Goal: Transaction & Acquisition: Subscribe to service/newsletter

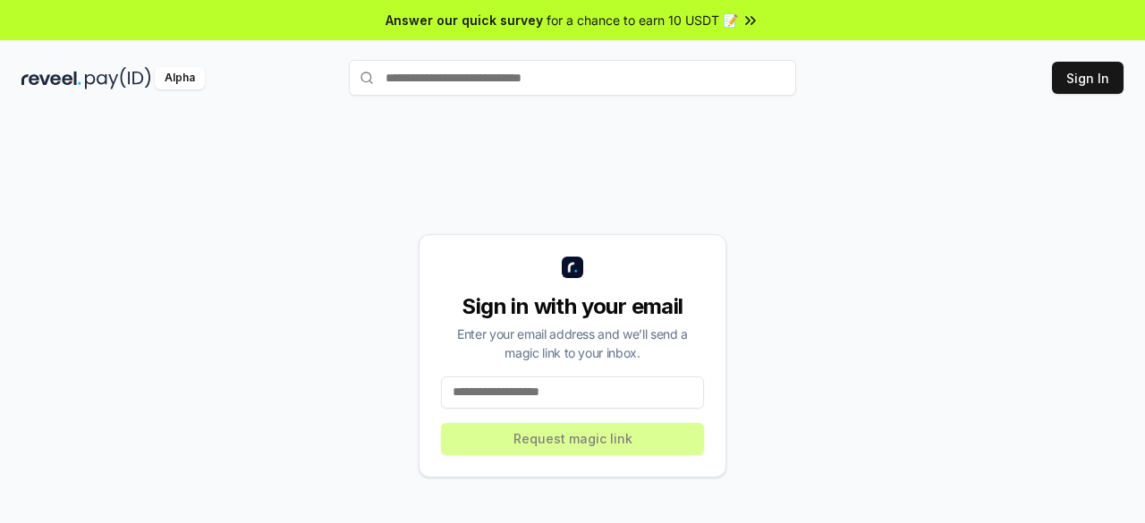
scroll to position [51, 0]
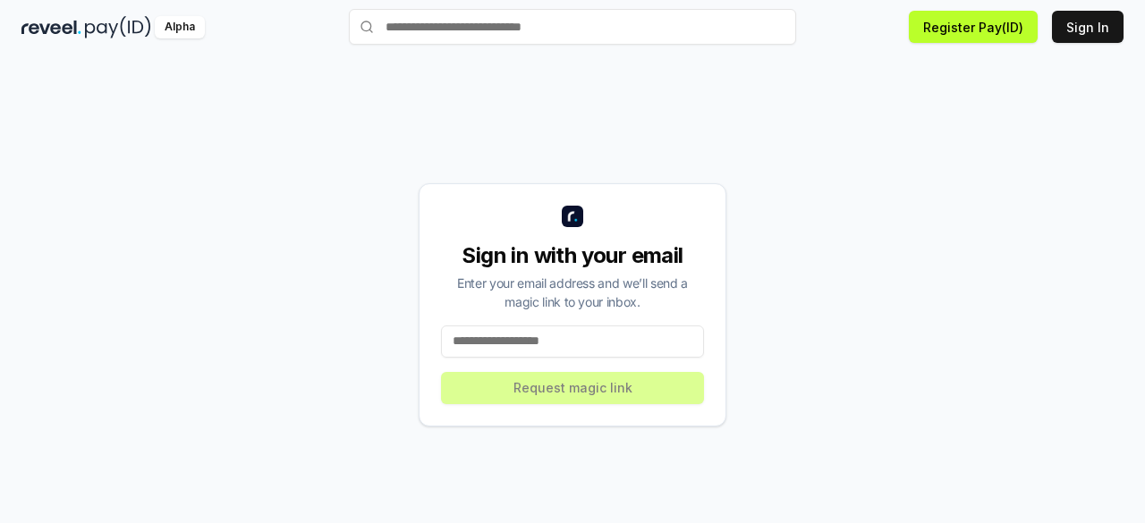
click at [492, 337] on input at bounding box center [572, 342] width 263 height 32
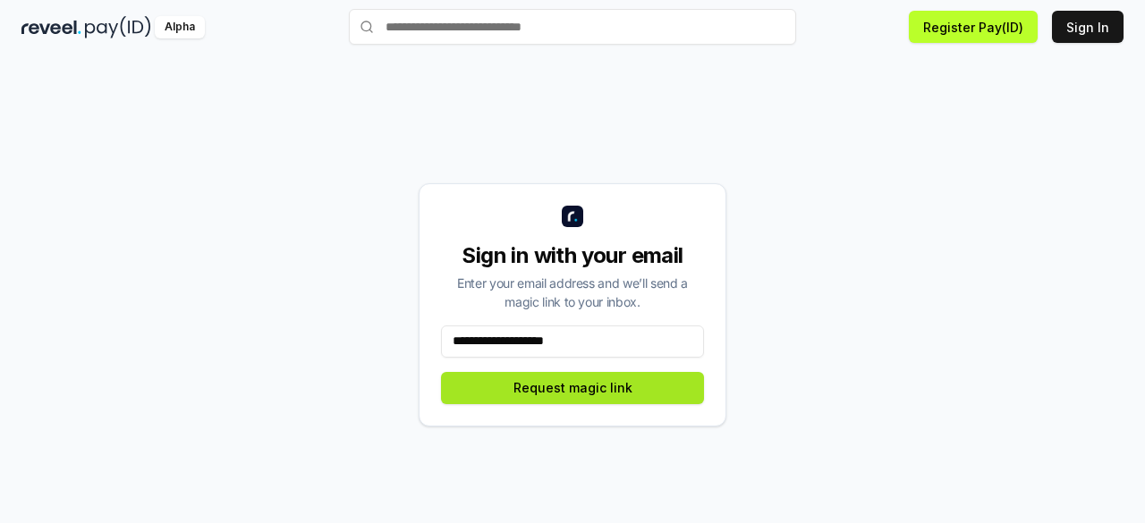
type input "**********"
click at [513, 384] on button "Request magic link" at bounding box center [572, 388] width 263 height 32
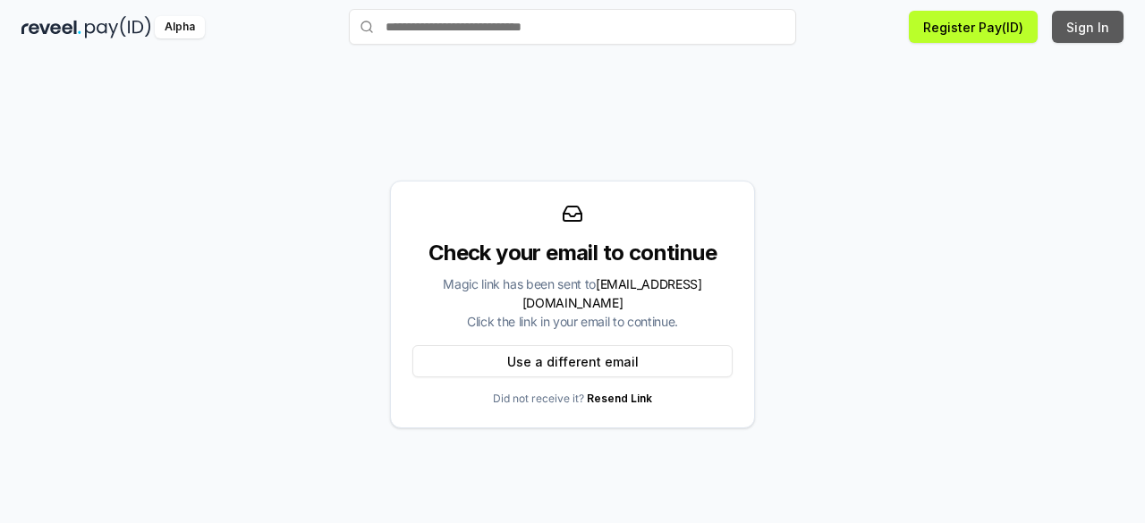
click at [1086, 22] on button "Sign In" at bounding box center [1088, 27] width 72 height 32
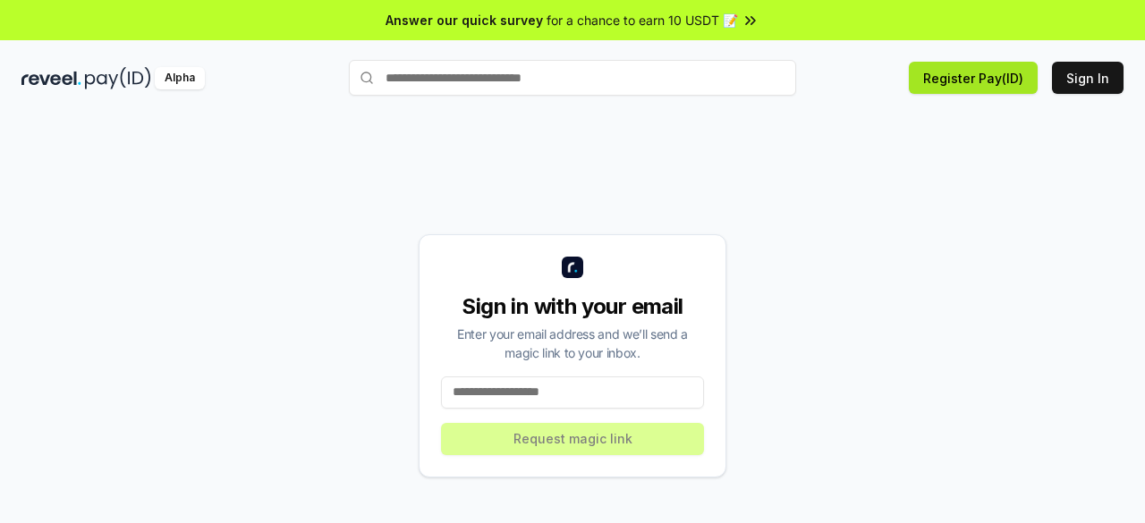
click at [983, 71] on button "Register Pay(ID)" at bounding box center [973, 78] width 129 height 32
click at [960, 77] on button "Register Pay(ID)" at bounding box center [973, 78] width 129 height 32
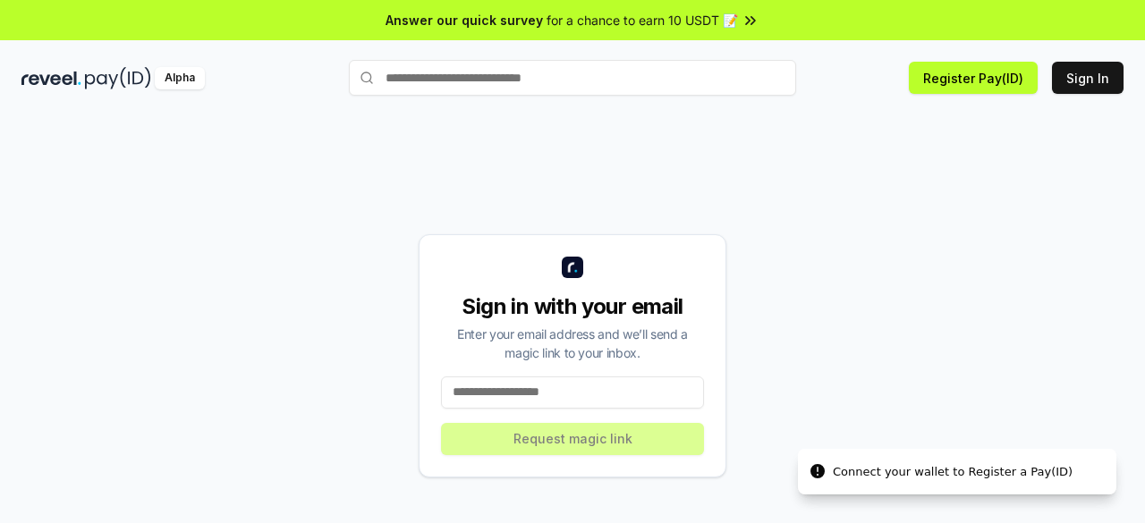
click at [882, 477] on div "Connect your wallet to Register a Pay(ID)" at bounding box center [953, 472] width 240 height 18
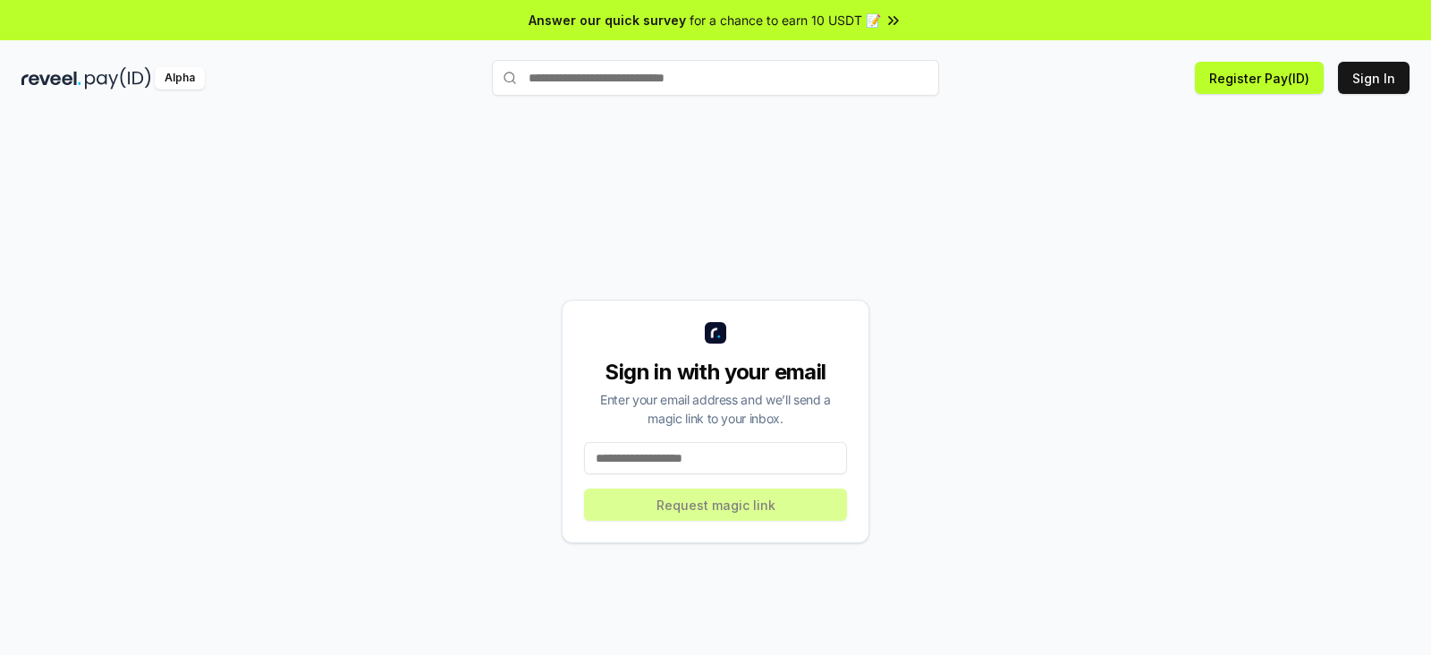
drag, startPoint x: 962, startPoint y: 5, endPoint x: 1006, endPoint y: 203, distance: 202.5
click at [1006, 203] on div "Sign in with your email Enter your email address and we’ll send a magic link to…" at bounding box center [715, 421] width 1388 height 569
click at [1144, 67] on button "Register Pay(ID)" at bounding box center [1259, 78] width 129 height 32
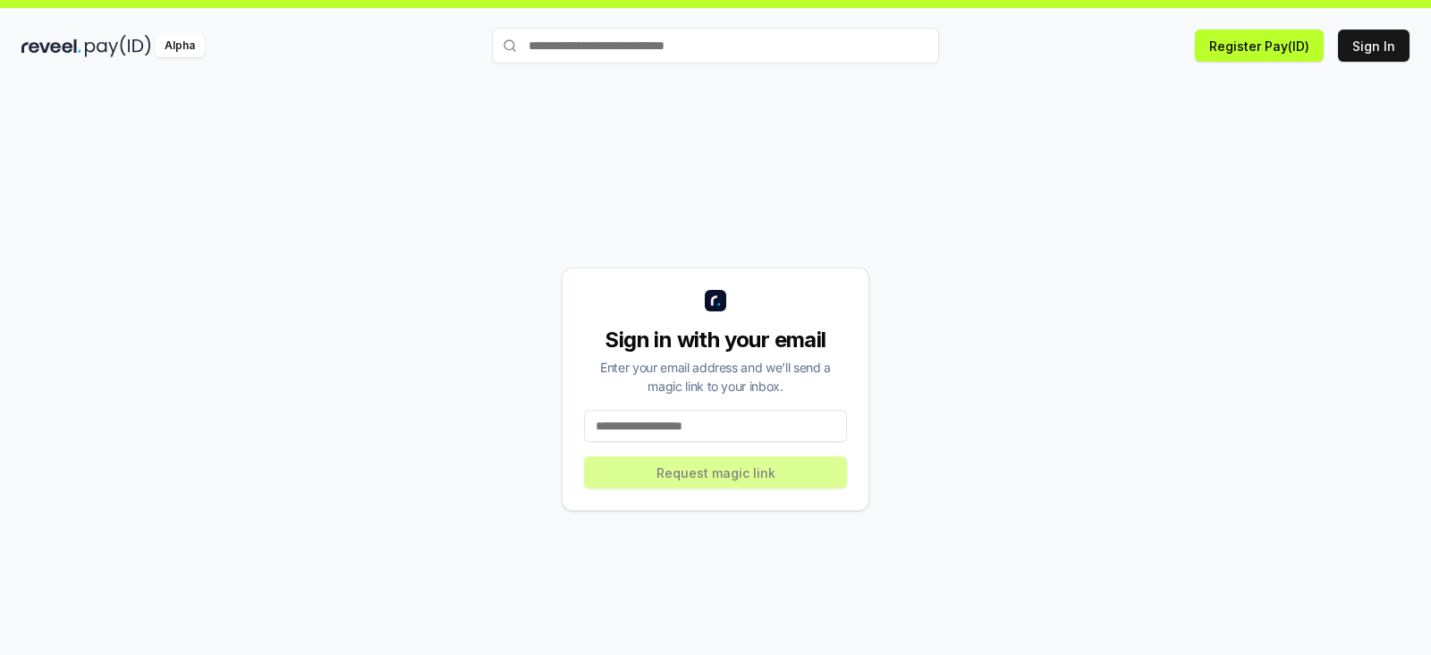
scroll to position [50, 0]
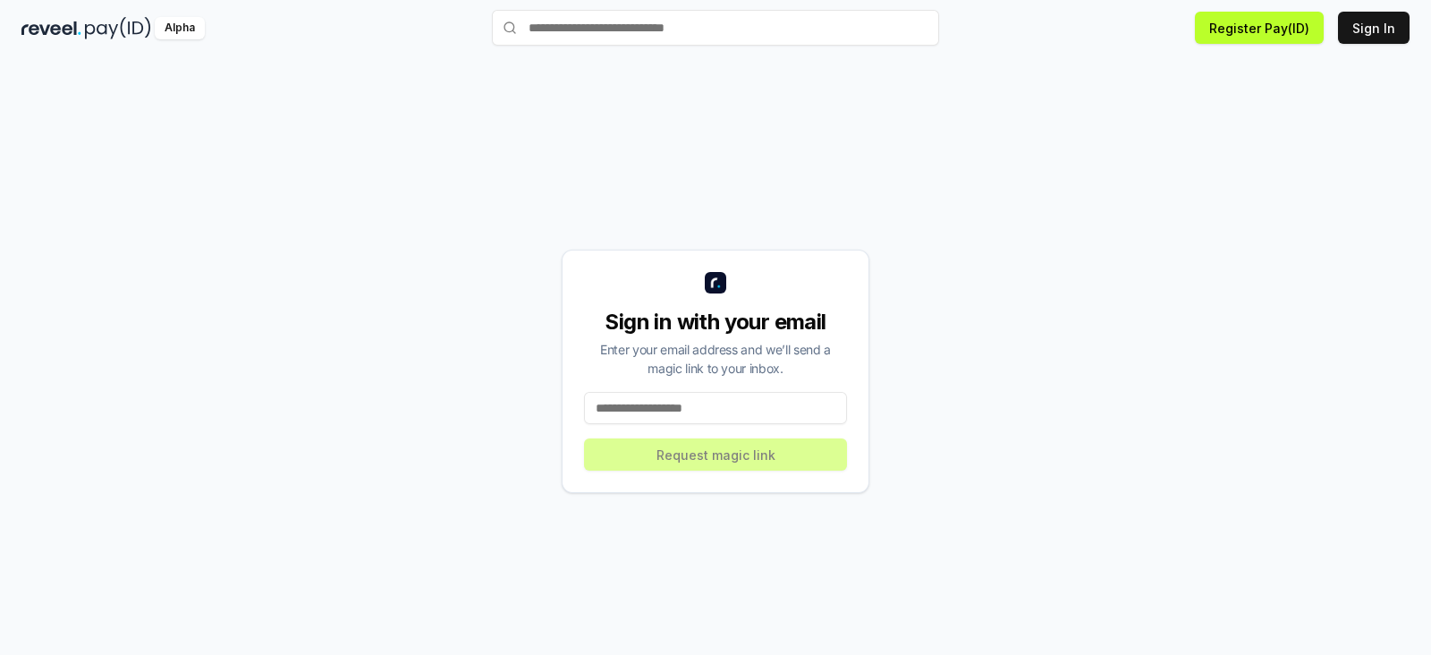
click at [609, 21] on input "text" at bounding box center [715, 28] width 447 height 36
click at [607, 30] on input "text" at bounding box center [715, 28] width 447 height 36
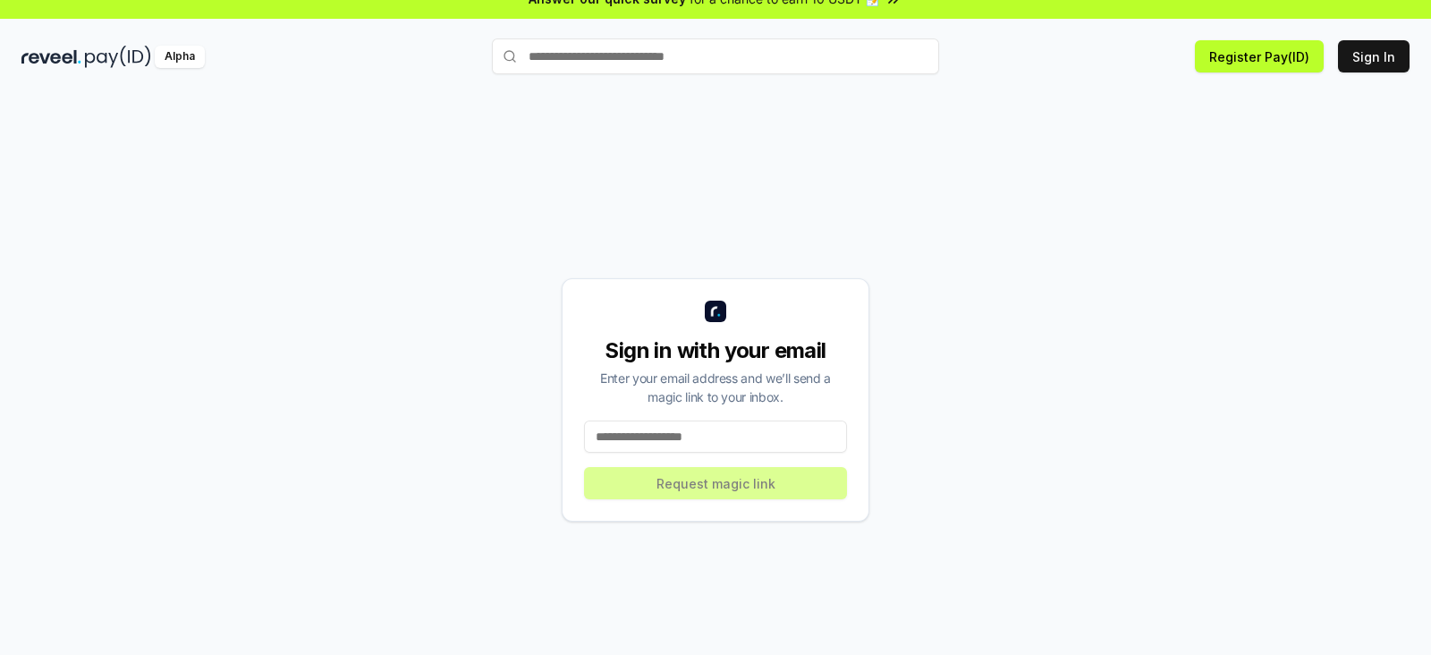
scroll to position [0, 0]
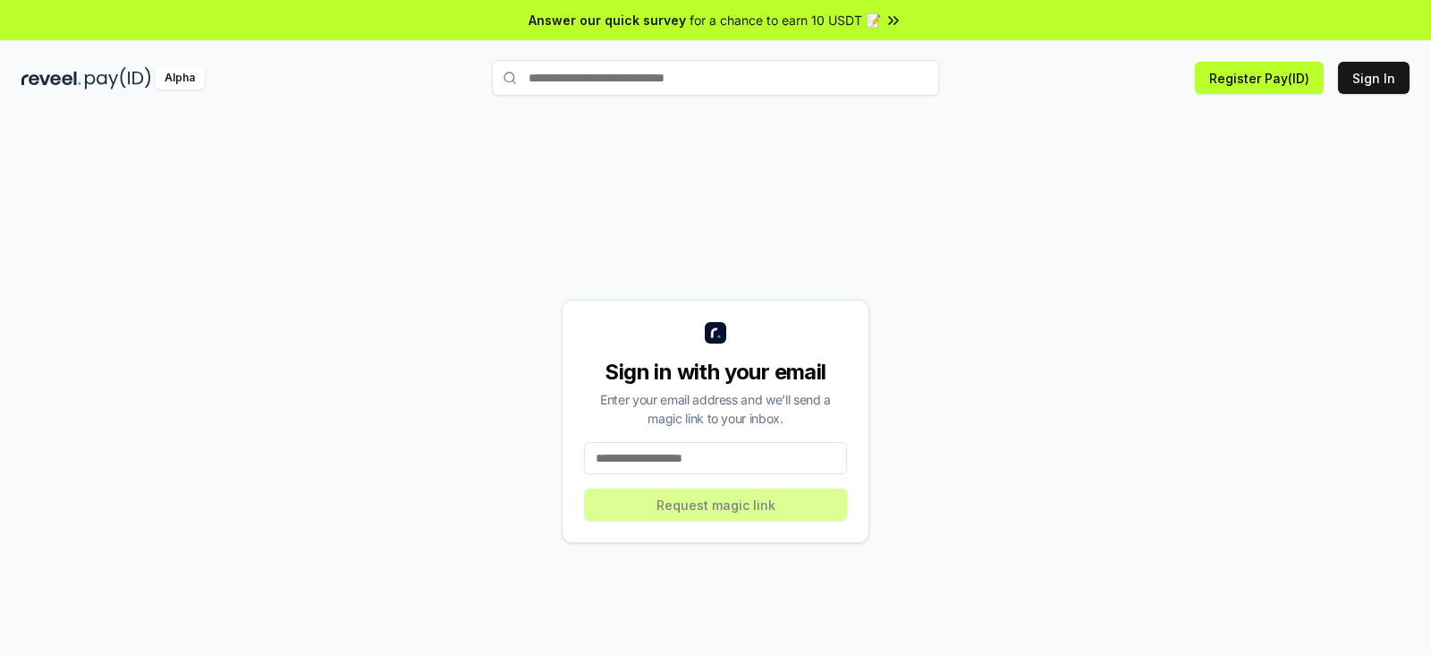
click at [885, 16] on icon at bounding box center [894, 21] width 18 height 18
click at [1144, 74] on button "Sign In" at bounding box center [1374, 78] width 72 height 32
click at [1284, 69] on button "Register Pay(ID)" at bounding box center [1259, 78] width 129 height 32
click at [1219, 592] on li "Connect your wallet to Register a Pay(ID)" at bounding box center [1243, 603] width 318 height 46
click at [1216, 595] on div "Connect your wallet to Register a Pay(ID)" at bounding box center [1239, 604] width 240 height 18
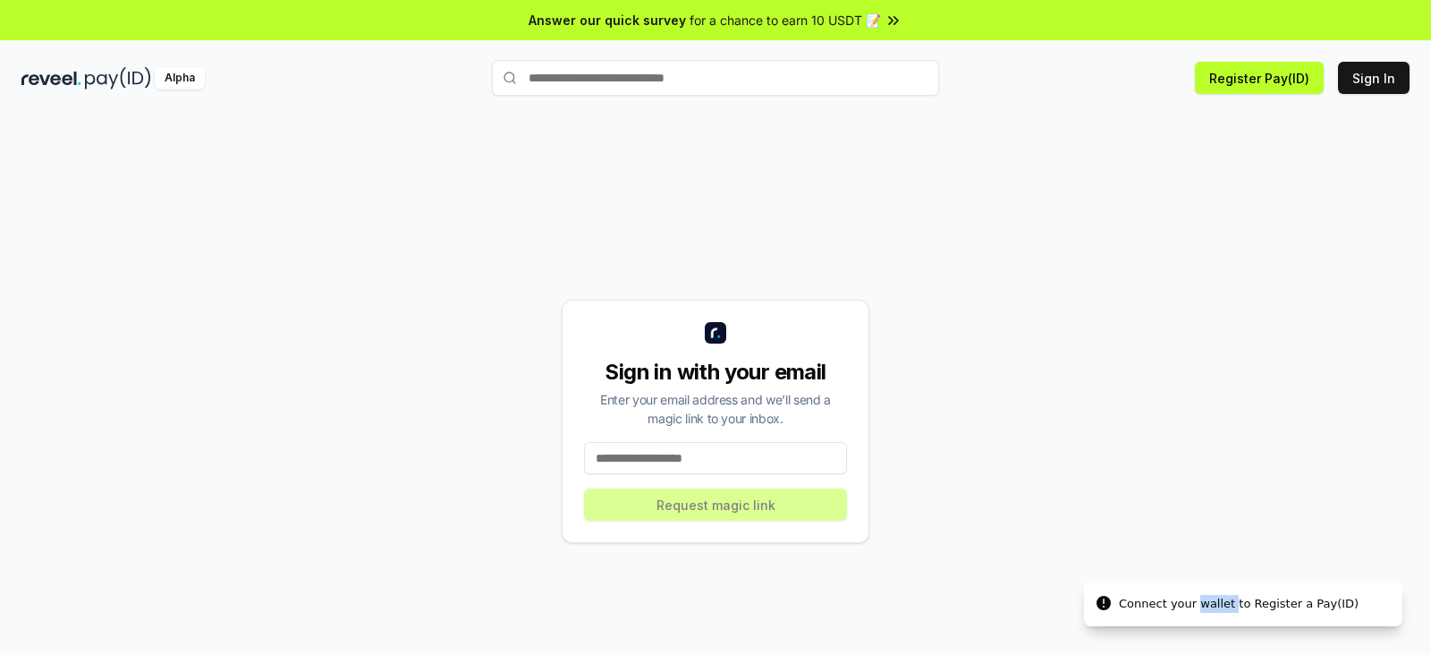
click at [1216, 595] on div "Connect your wallet to Register a Pay(ID)" at bounding box center [1239, 604] width 240 height 18
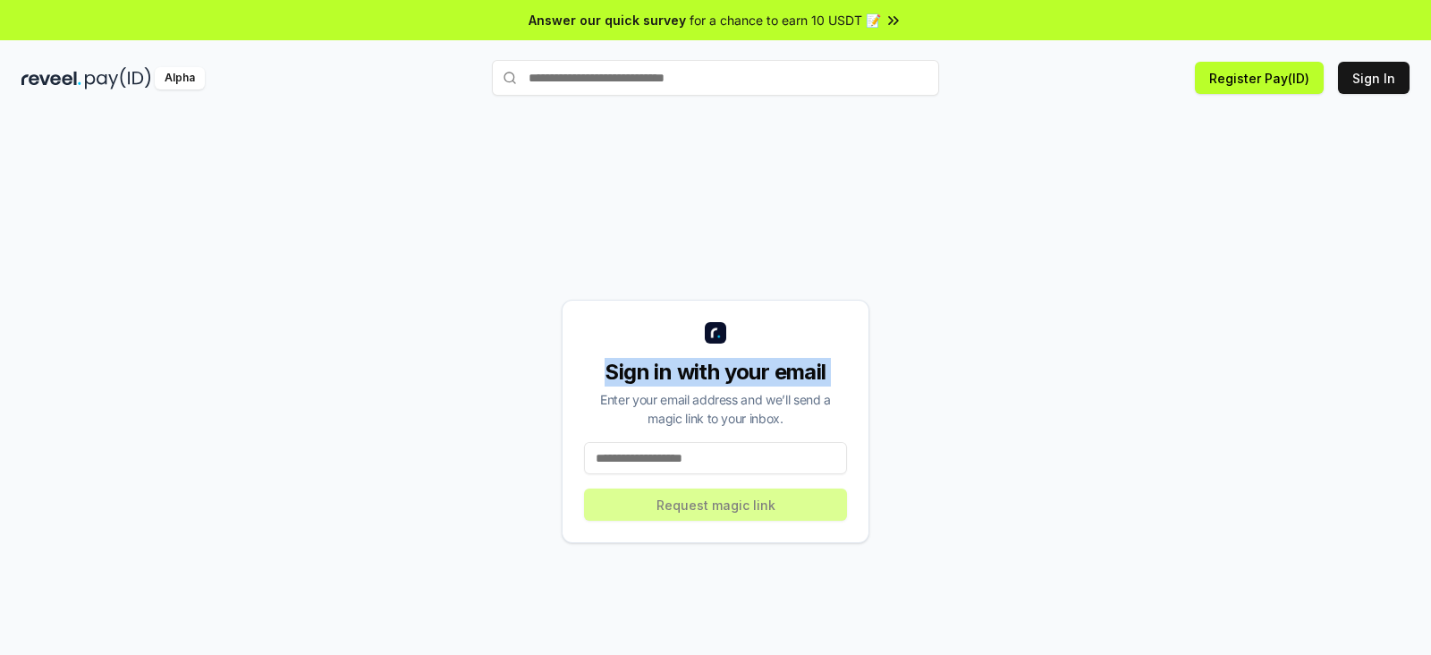
drag, startPoint x: 64, startPoint y: 405, endPoint x: 71, endPoint y: 454, distance: 49.7
click at [71, 454] on div "Sign in with your email Enter your email address and we’ll send a magic link to…" at bounding box center [715, 421] width 1388 height 569
